Goal: Task Accomplishment & Management: Manage account settings

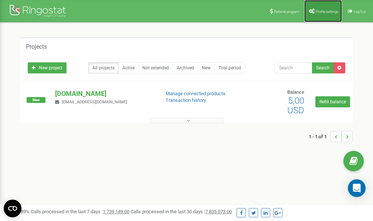
click at [321, 16] on link "Profile settings" at bounding box center [323, 11] width 38 height 22
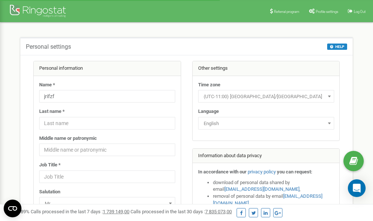
scroll to position [37, 0]
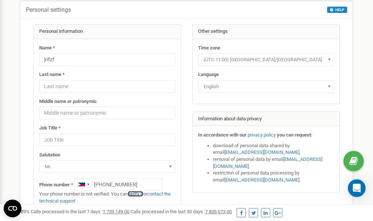
click at [139, 195] on link "verify it" at bounding box center [135, 194] width 15 height 6
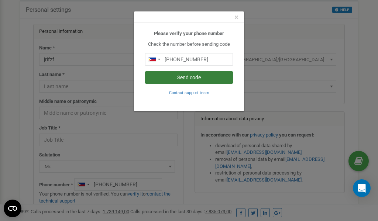
click at [186, 77] on button "Send code" at bounding box center [189, 77] width 88 height 13
